Goal: Task Accomplishment & Management: Complete application form

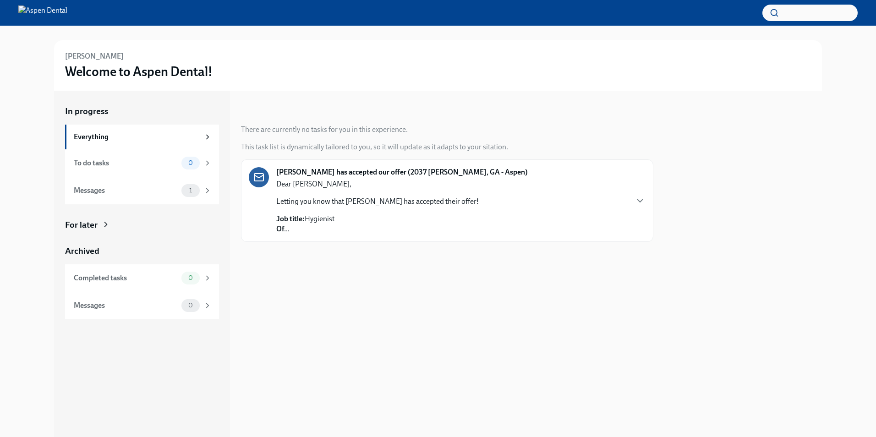
click at [109, 191] on div "Messages" at bounding box center [126, 190] width 104 height 10
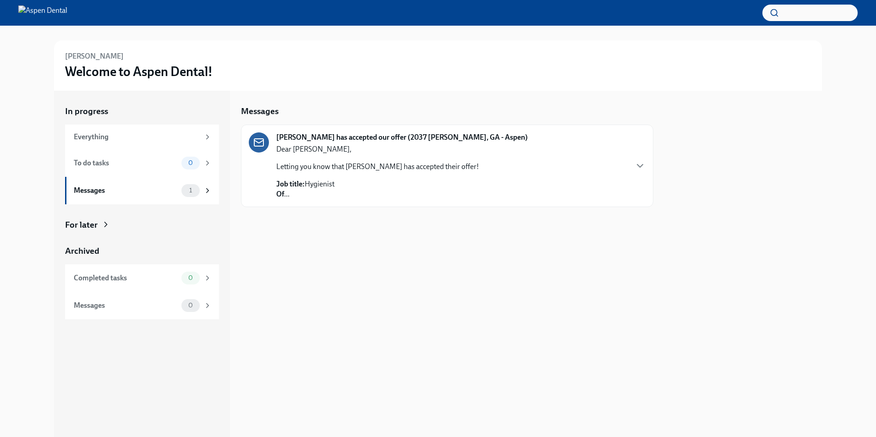
click at [350, 166] on p "Letting you know that [PERSON_NAME] has accepted their offer!" at bounding box center [377, 167] width 202 height 10
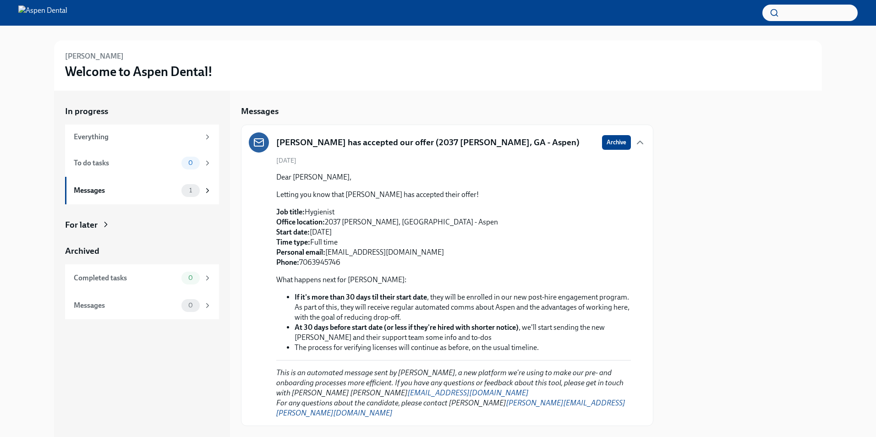
click at [106, 158] on div "To do tasks" at bounding box center [126, 163] width 104 height 10
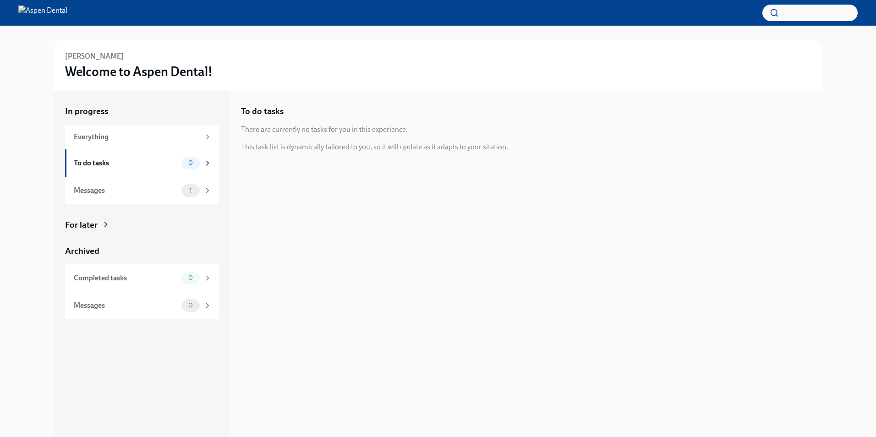
click at [147, 196] on div "Messages 1" at bounding box center [143, 190] width 138 height 13
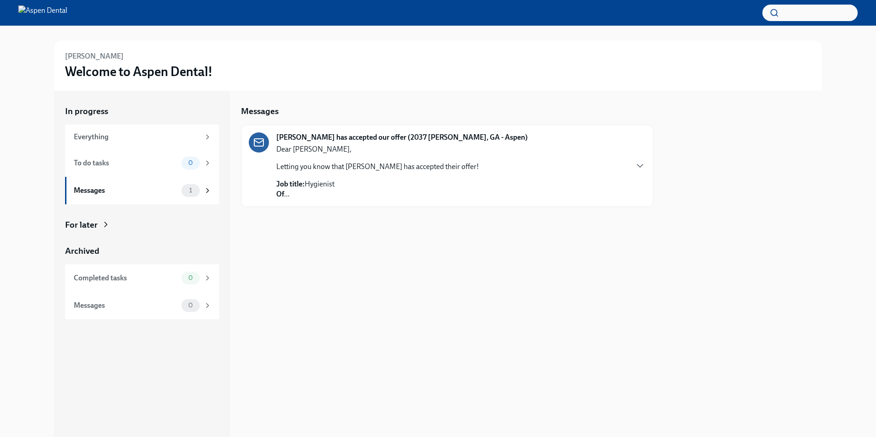
click at [377, 182] on p "Job title: Hygienist Of ..." at bounding box center [377, 189] width 202 height 20
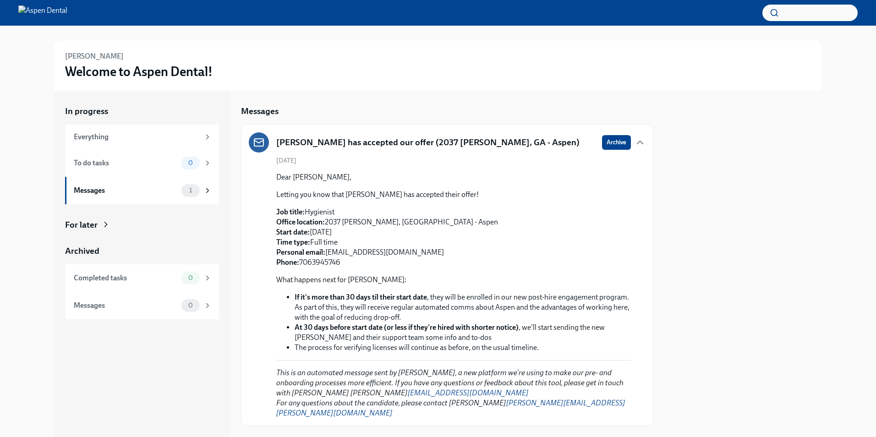
scroll to position [8, 0]
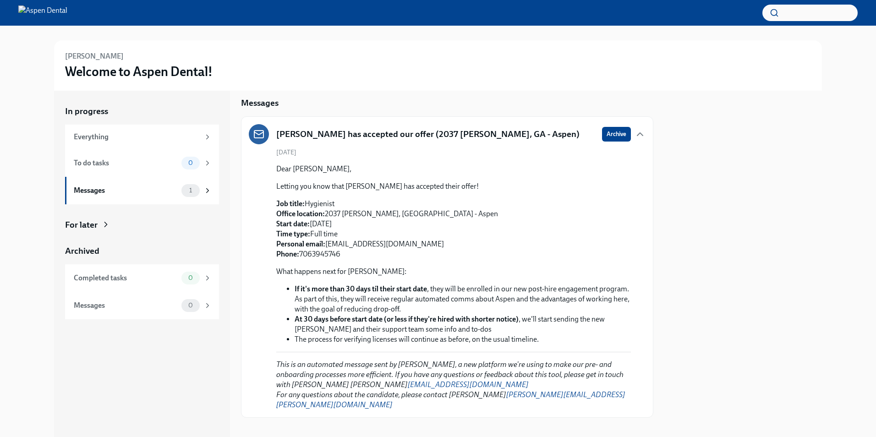
click at [18, 10] on div at bounding box center [438, 13] width 876 height 26
click at [112, 138] on div "Everything" at bounding box center [137, 137] width 126 height 10
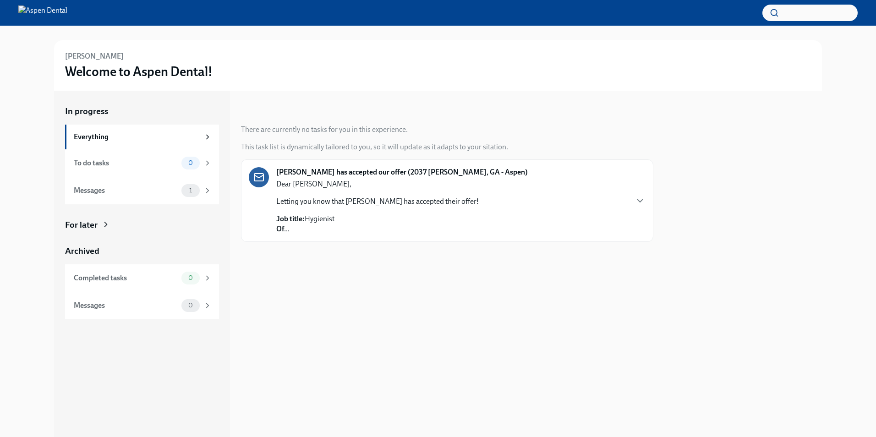
click at [104, 224] on icon at bounding box center [105, 224] width 9 height 9
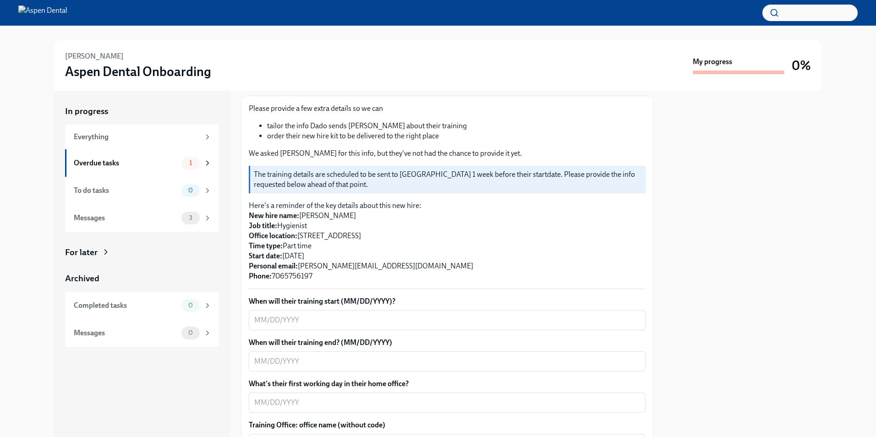
scroll to position [137, 0]
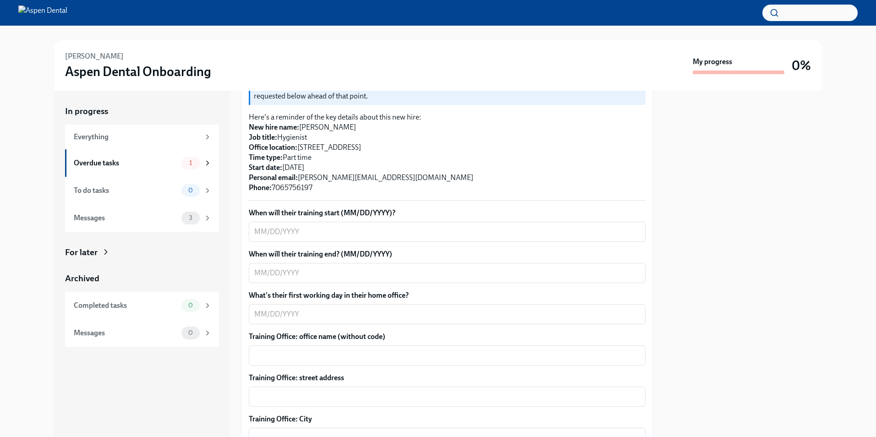
click at [304, 233] on textarea "When will their training start (MM/DD/YYYY)?" at bounding box center [447, 231] width 386 height 11
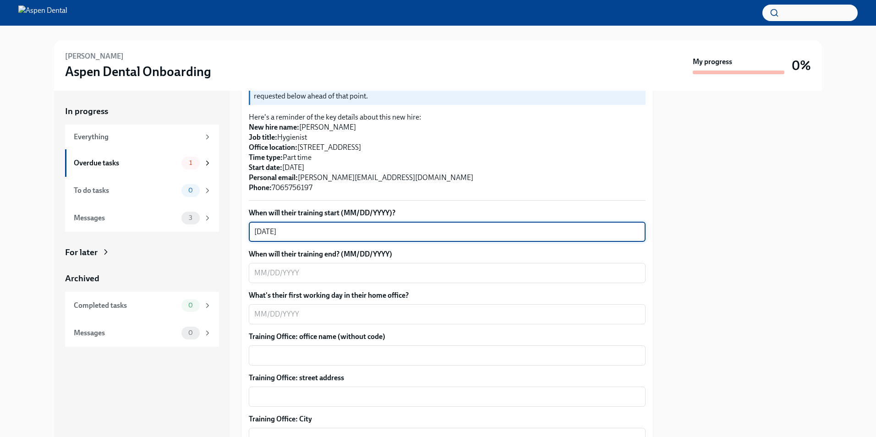
type textarea "08/29/2025"
click at [312, 267] on div "x ​" at bounding box center [447, 273] width 397 height 20
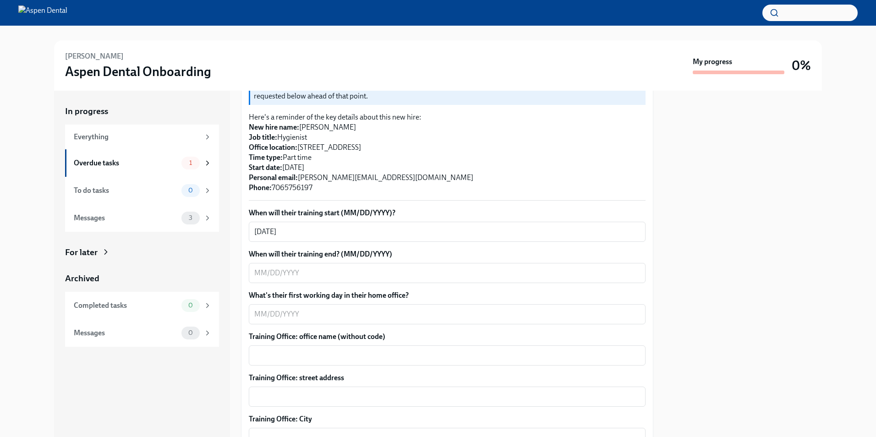
click at [260, 277] on textarea "When will their training end? (MM/DD/YYYY)" at bounding box center [447, 272] width 386 height 11
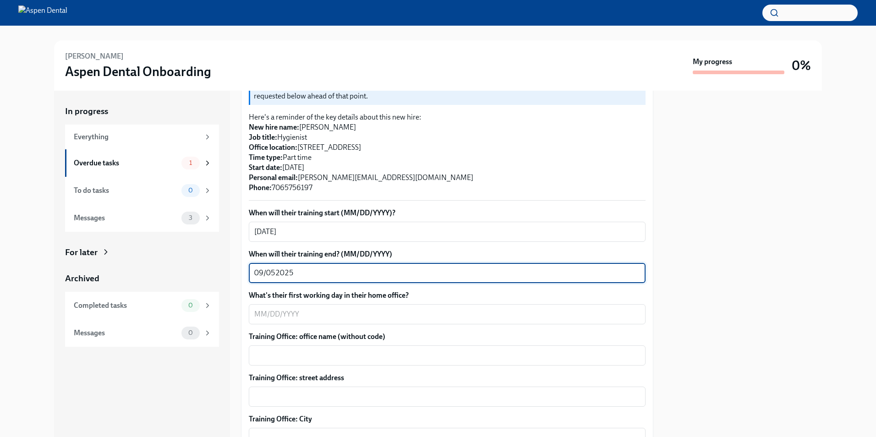
type textarea "09/052025"
click at [263, 315] on textarea "What's their first working day in their home office?" at bounding box center [447, 314] width 386 height 11
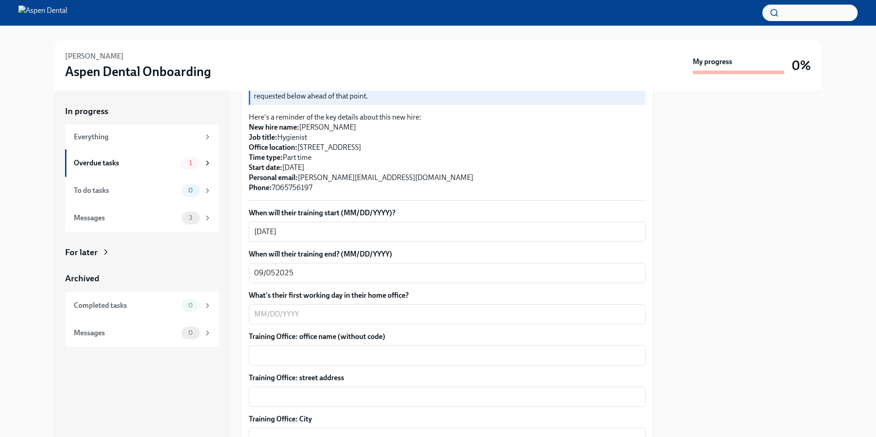
click at [258, 315] on textarea "What's their first working day in their home office?" at bounding box center [447, 314] width 386 height 11
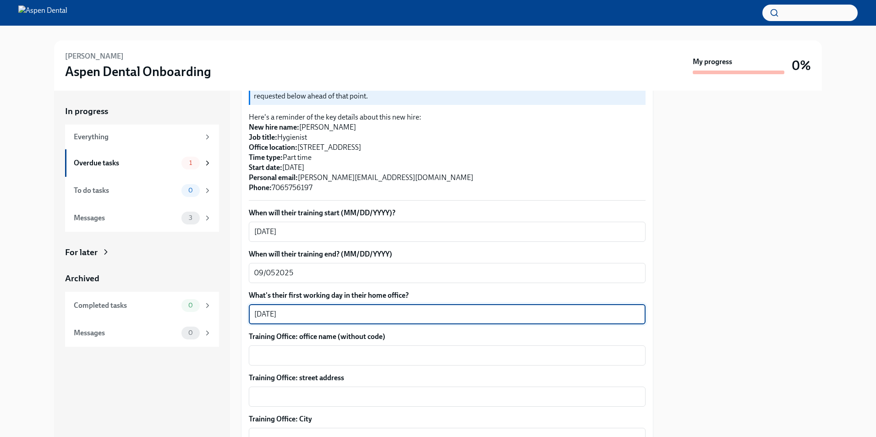
type textarea "09/12/2025"
click at [275, 358] on textarea "Training Office: office name (without code)" at bounding box center [447, 355] width 386 height 11
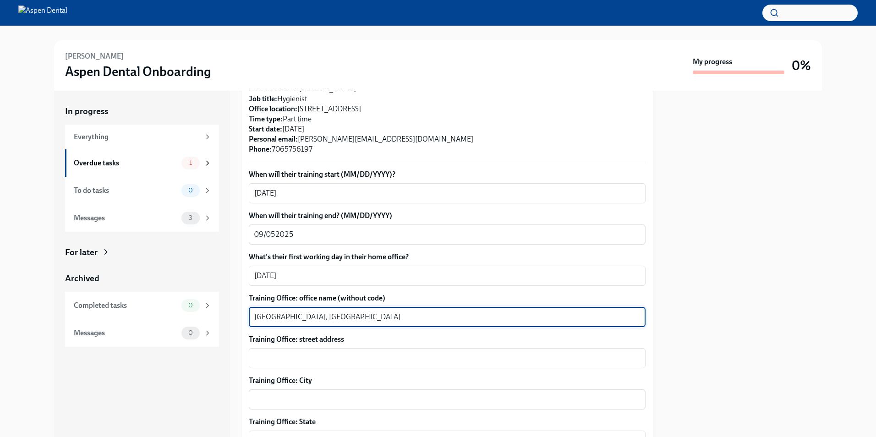
scroll to position [229, 0]
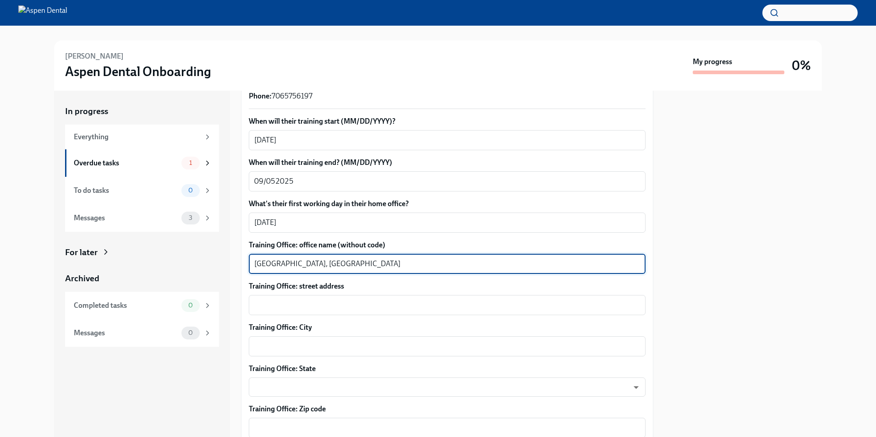
type textarea "Calhoun, GA"
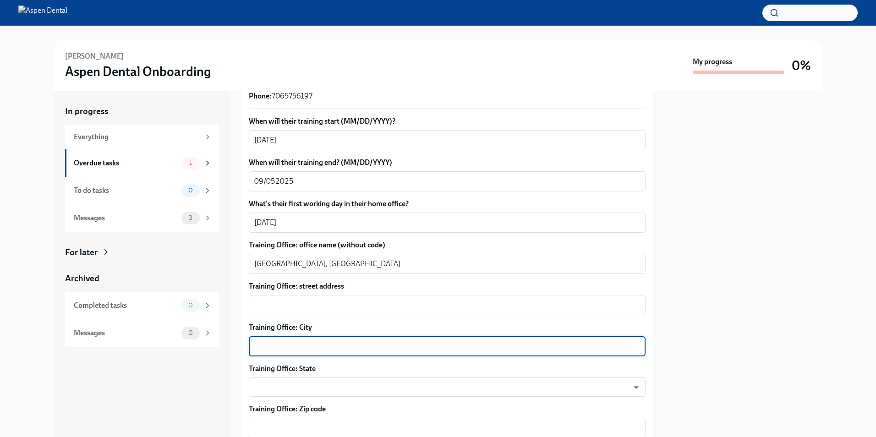
click at [291, 348] on textarea "Training Office: City" at bounding box center [447, 346] width 386 height 11
type textarea "Calhoun, GA"
click at [286, 388] on body "Maryrose Datu Aspen Dental Onboarding My progress 0% In progress Everything Ove…" at bounding box center [438, 218] width 876 height 437
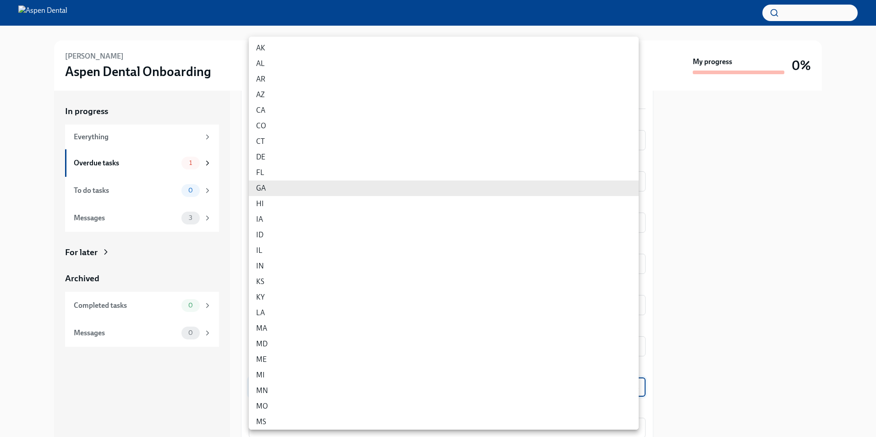
click at [279, 188] on li "GA" at bounding box center [444, 188] width 390 height 16
type input "f_iRdeJEm"
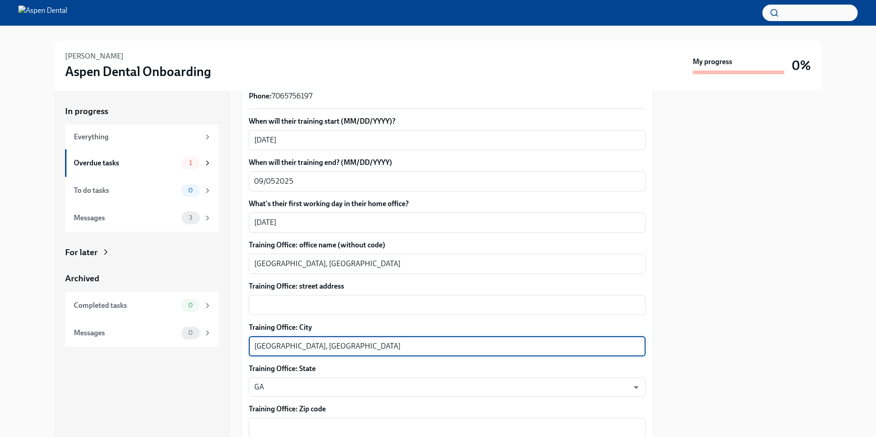
drag, startPoint x: 315, startPoint y: 346, endPoint x: 337, endPoint y: 345, distance: 22.5
click at [337, 346] on textarea "Calhoun, GA" at bounding box center [447, 346] width 386 height 11
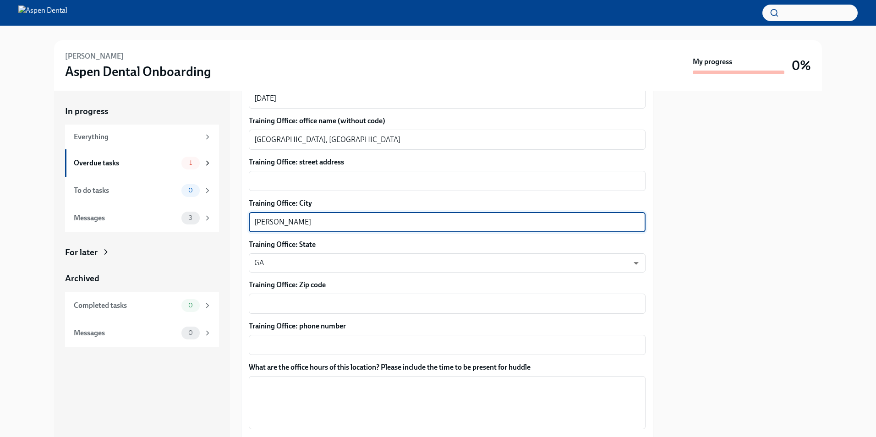
scroll to position [366, 0]
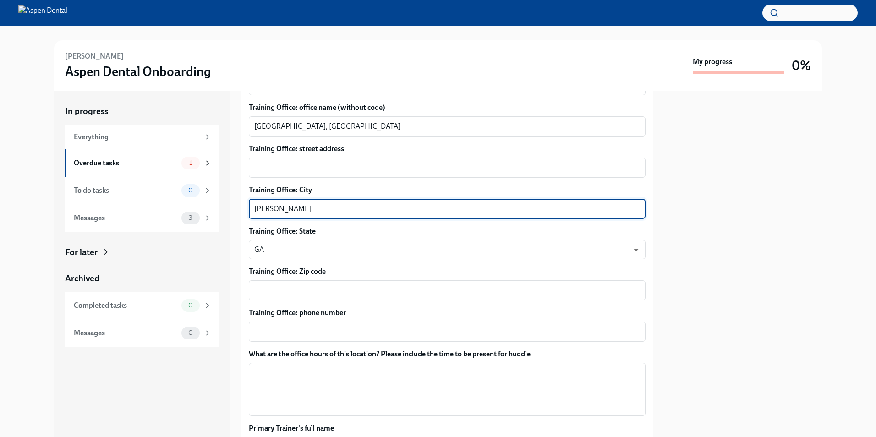
type textarea "Calhoun"
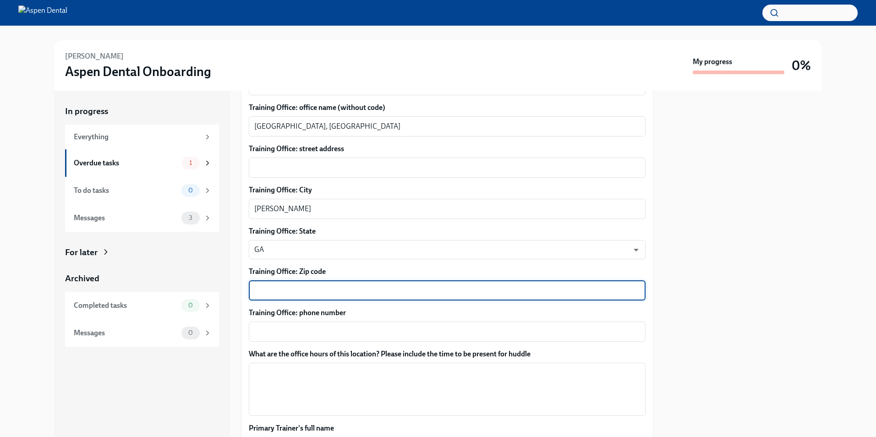
click at [292, 290] on textarea "Training Office: Zip code" at bounding box center [447, 290] width 386 height 11
paste textarea "613 Hwy 53 East SE - Calhoun, GA 30701"
drag, startPoint x: 364, startPoint y: 289, endPoint x: 226, endPoint y: 290, distance: 137.8
click at [226, 290] on div "In progress Everything Overdue tasks 1 To do tasks 0 Messages 3 For later Archi…" at bounding box center [437, 264] width 767 height 346
type textarea "30701"
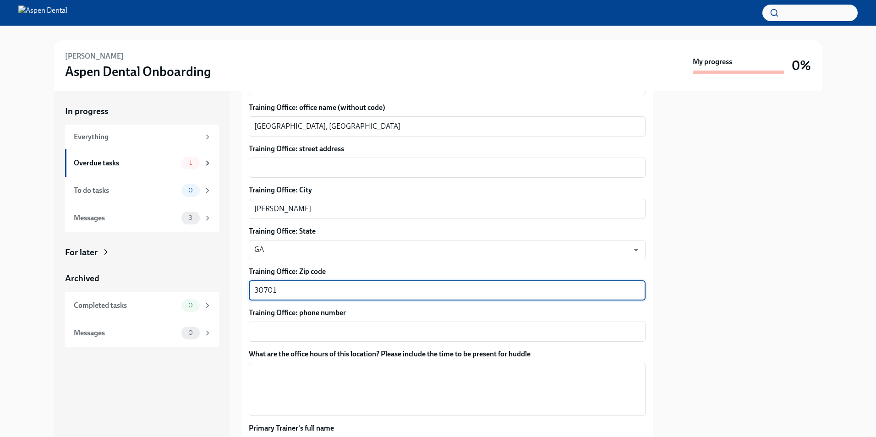
click at [302, 166] on textarea "Training Office: street address" at bounding box center [447, 167] width 386 height 11
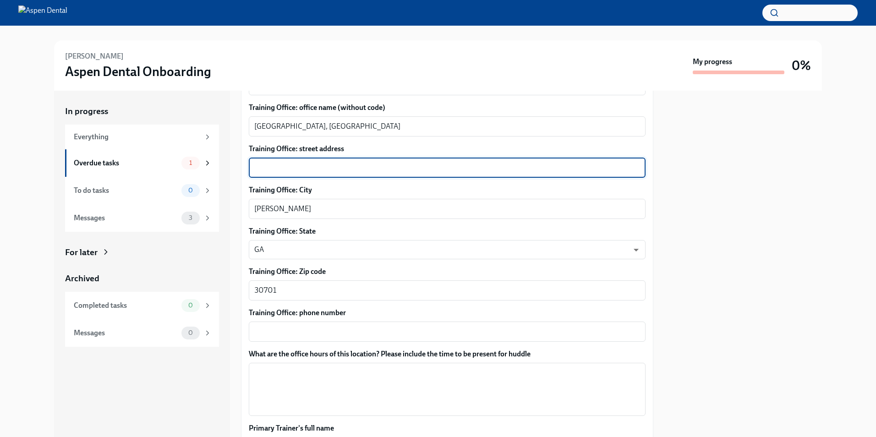
paste textarea "613 Hwy 53 East SE - Calhoun, GA 30701"
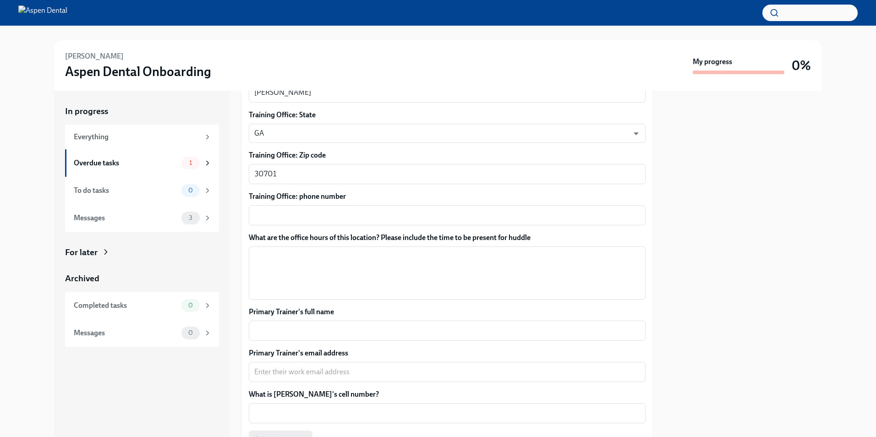
scroll to position [504, 0]
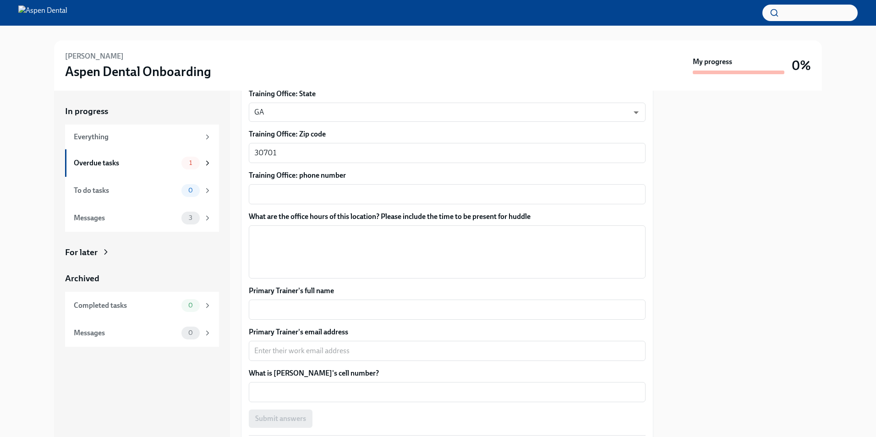
type textarea "613 Hwy 53 East SE - Calhoun, GA 30701"
click at [300, 202] on div "x ​" at bounding box center [447, 194] width 397 height 20
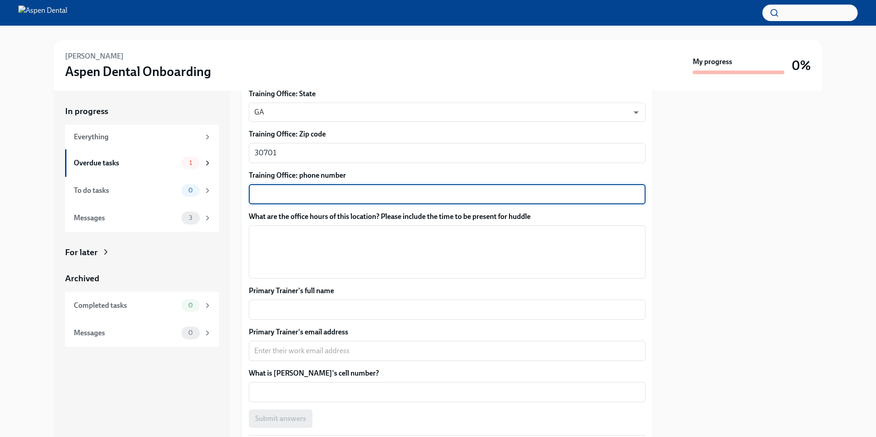
paste textarea "(706) 503-3003"
type textarea "(706) 503-3003"
click at [327, 250] on textarea "What are the office hours of this location? Please include the time to be prese…" at bounding box center [447, 252] width 386 height 44
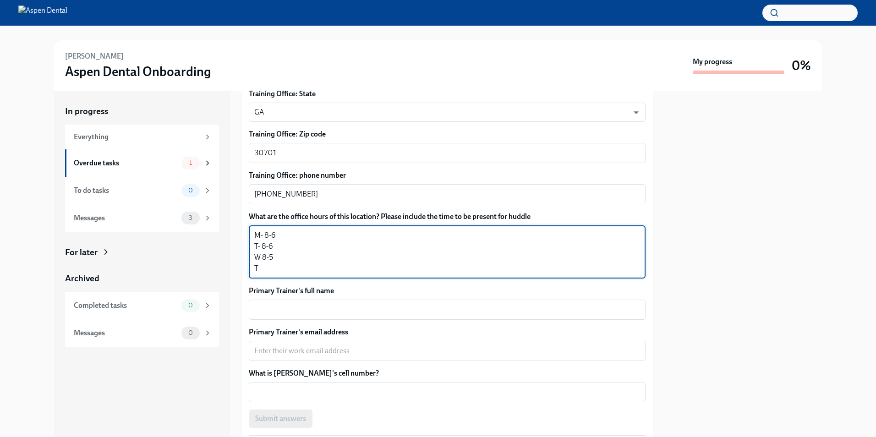
click at [264, 257] on textarea "M- 8-6 T- 8-6 W 8-5 T" at bounding box center [447, 252] width 386 height 44
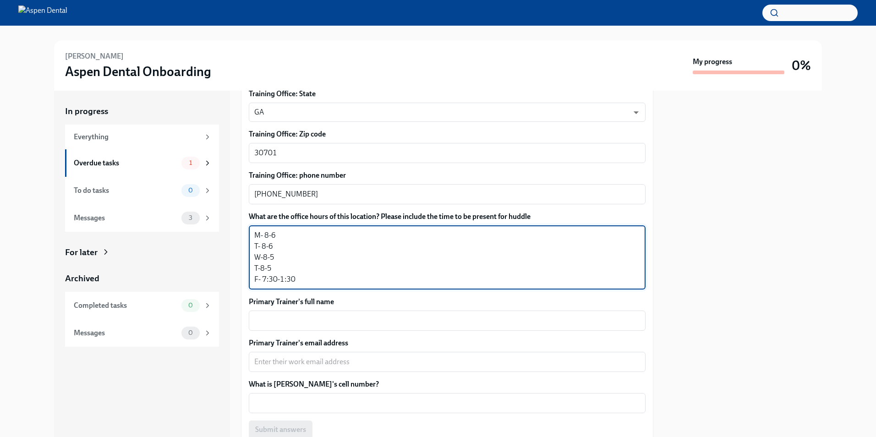
type textarea "M- 8-6 T- 8-6 W-8-5 T-8-5 F- 7:30-1:30"
click at [310, 318] on textarea "Primary Trainer's full name" at bounding box center [447, 320] width 386 height 11
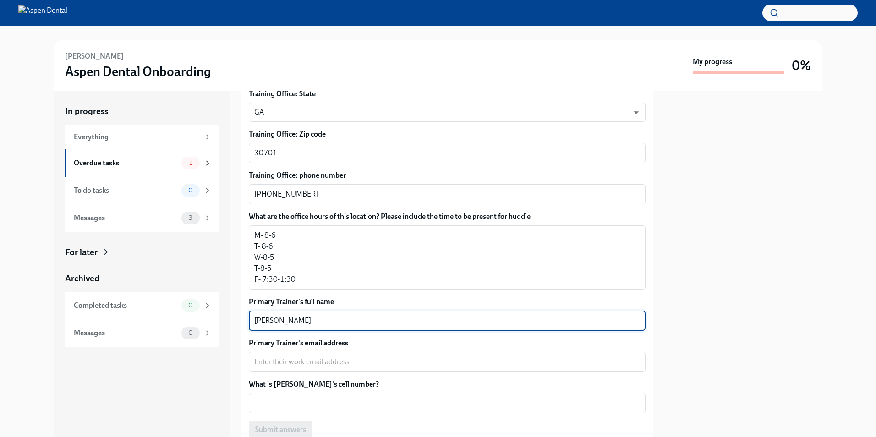
type textarea "Autumn Cooper"
click at [305, 365] on textarea "Primary Trainer's email address" at bounding box center [447, 361] width 386 height 11
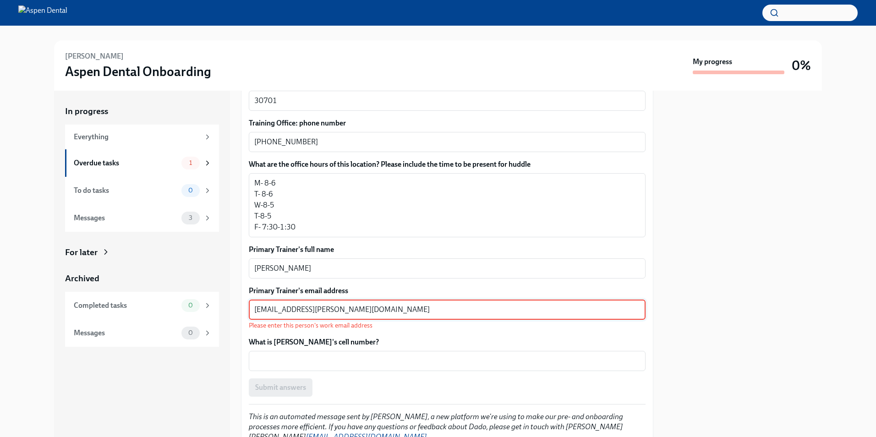
scroll to position [595, 0]
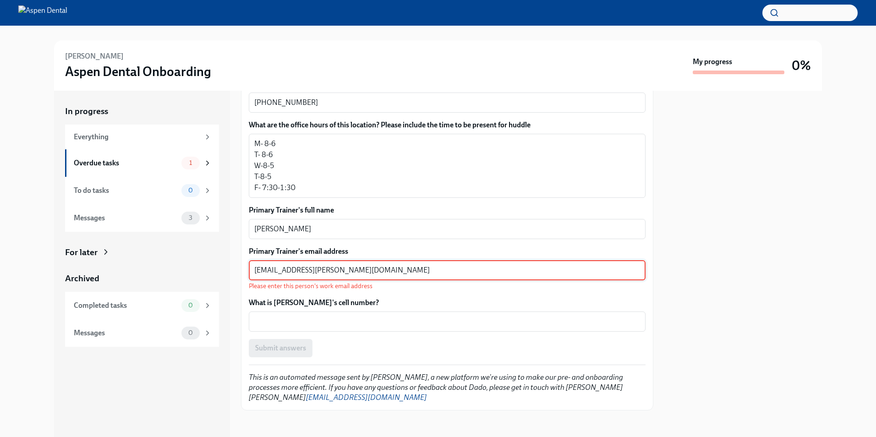
type textarea "autumn.cooper@aspendental.com"
click at [282, 323] on textarea "What is Maryrose's cell number?" at bounding box center [447, 321] width 386 height 11
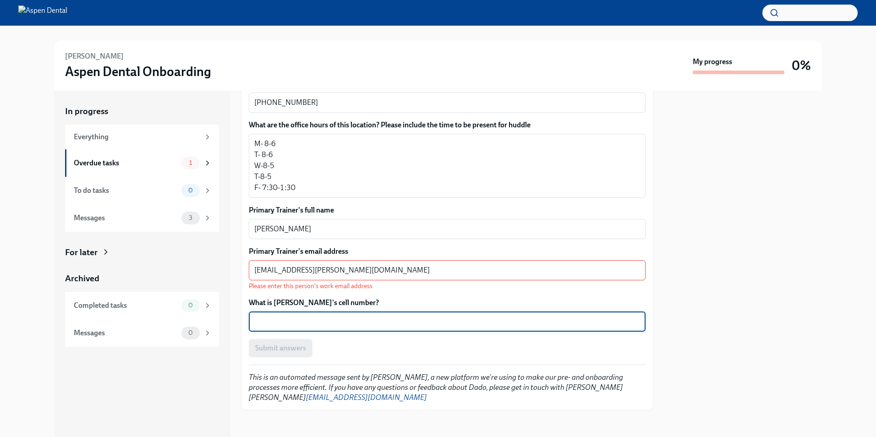
click at [338, 321] on textarea "What is Maryrose's cell number?" at bounding box center [447, 321] width 386 height 11
paste textarea "706.575.6197"
type textarea "706.575.6197"
click at [376, 271] on textarea "autumn.cooper@aspendental.com" at bounding box center [447, 270] width 386 height 11
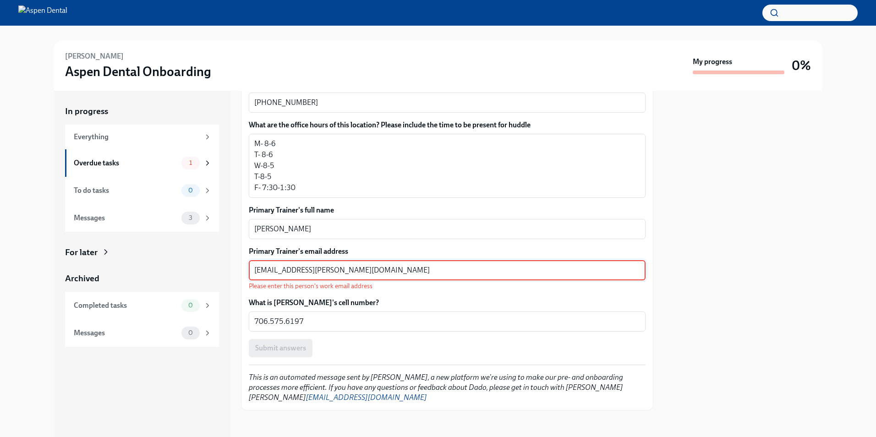
click at [312, 270] on textarea "autumn.cooper@aspendental.com" at bounding box center [447, 270] width 386 height 11
click at [302, 348] on div "Submit answers" at bounding box center [447, 348] width 397 height 18
drag, startPoint x: 374, startPoint y: 266, endPoint x: 185, endPoint y: 268, distance: 188.2
click at [185, 268] on div "In progress Everything Overdue tasks 1 To do tasks 0 Messages 3 For later Archi…" at bounding box center [437, 264] width 767 height 346
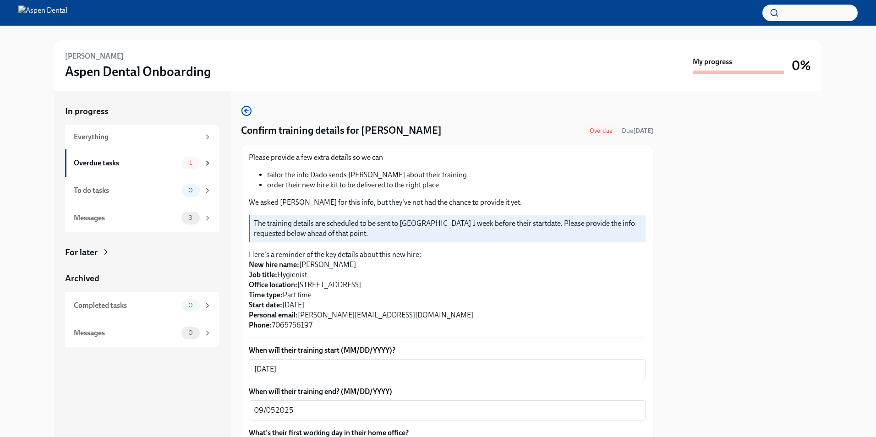
scroll to position [588, 0]
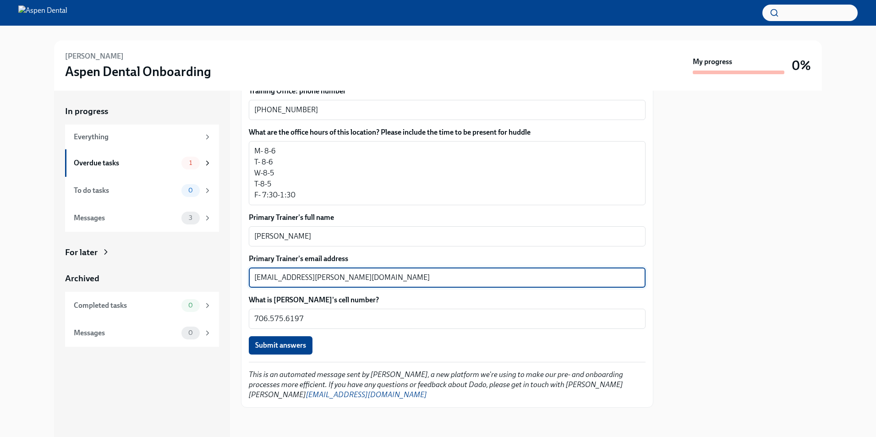
type textarea "autumn.cooper@aspendental.com"
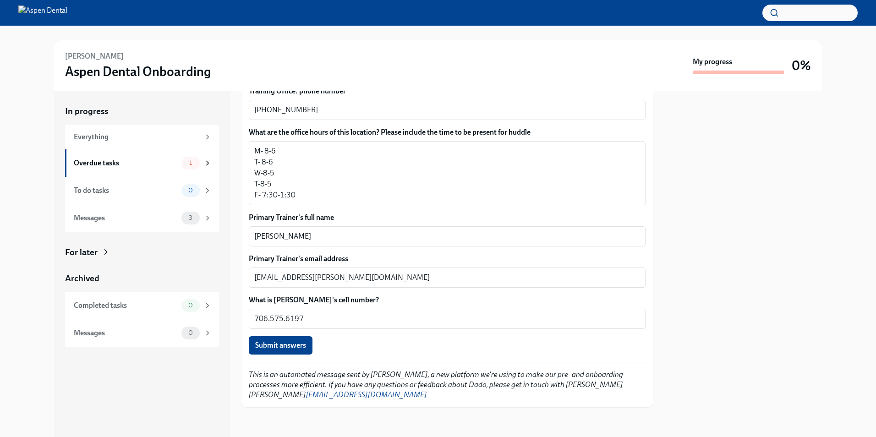
click at [284, 346] on span "Submit answers" at bounding box center [280, 345] width 51 height 9
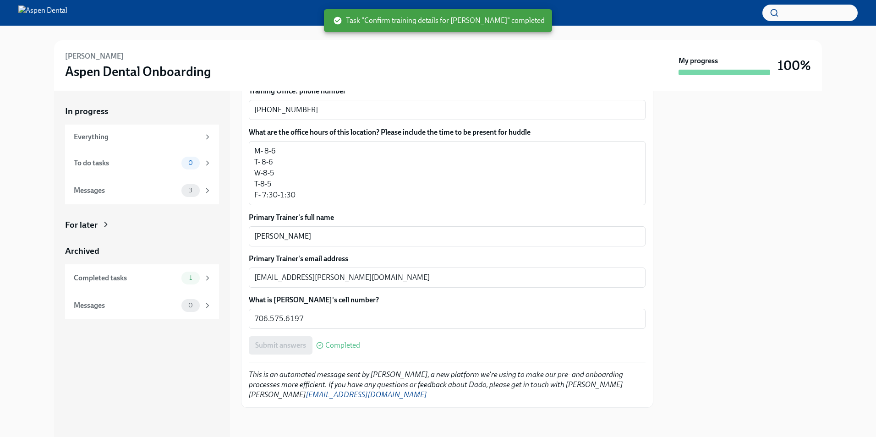
click at [576, 34] on div at bounding box center [438, 33] width 846 height 15
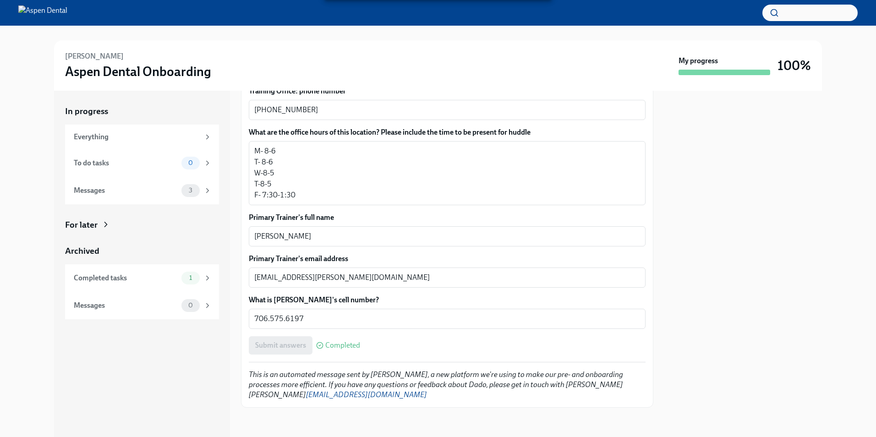
click at [138, 192] on div "Messages" at bounding box center [126, 190] width 104 height 10
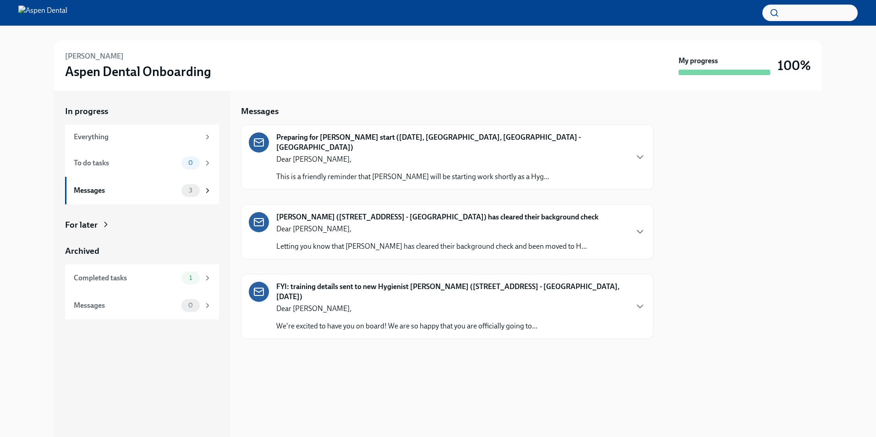
click at [363, 160] on div "Dear Whitley, This is a friendly reminder that Maryrose Datu will be starting w…" at bounding box center [412, 167] width 273 height 27
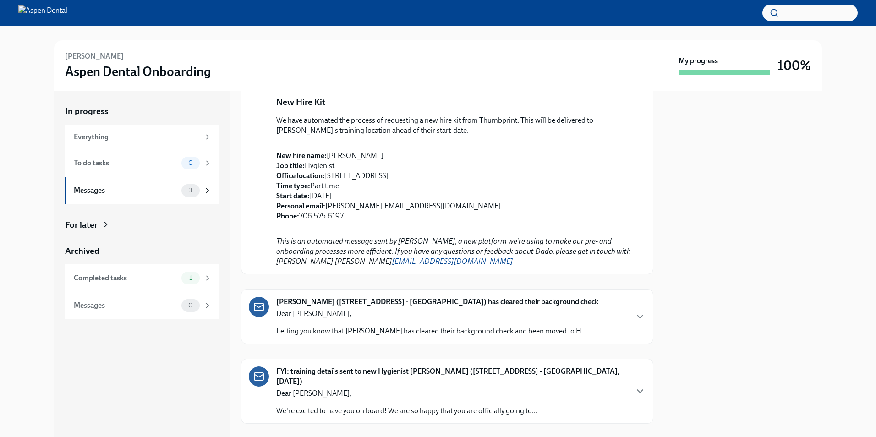
scroll to position [287, 0]
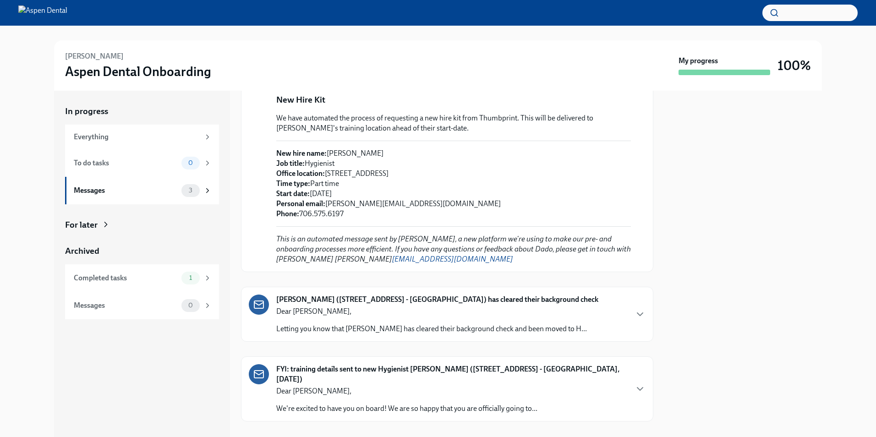
click at [142, 288] on div "Completed tasks 1" at bounding box center [142, 277] width 154 height 27
